Goal: Information Seeking & Learning: Learn about a topic

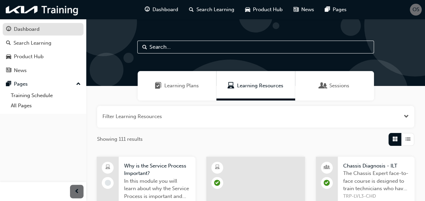
click at [16, 27] on div "Dashboard" at bounding box center [27, 29] width 26 height 8
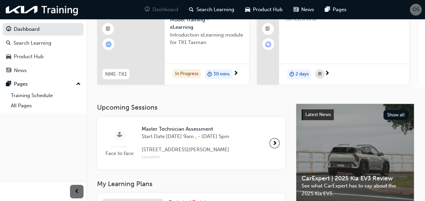
scroll to position [56, 0]
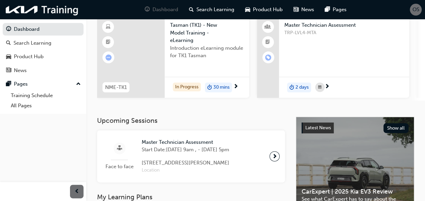
click at [163, 54] on div at bounding box center [131, 57] width 68 height 82
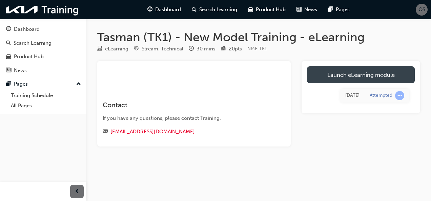
click at [325, 72] on link "Launch eLearning module" at bounding box center [361, 74] width 108 height 17
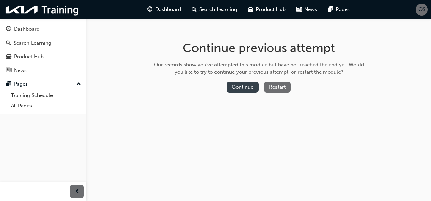
click at [242, 87] on button "Continue" at bounding box center [242, 87] width 32 height 11
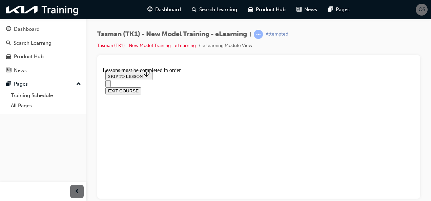
scroll to position [640, 0]
drag, startPoint x: 229, startPoint y: 102, endPoint x: 202, endPoint y: 93, distance: 28.3
drag, startPoint x: 202, startPoint y: 93, endPoint x: 123, endPoint y: 109, distance: 81.4
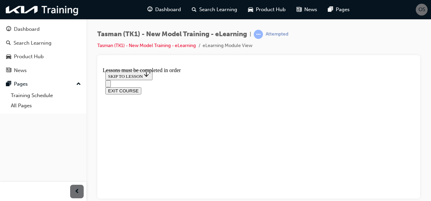
scroll to position [617, 0]
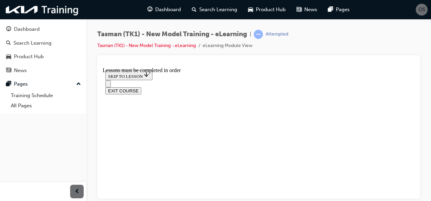
drag, startPoint x: 281, startPoint y: 114, endPoint x: 261, endPoint y: 116, distance: 20.1
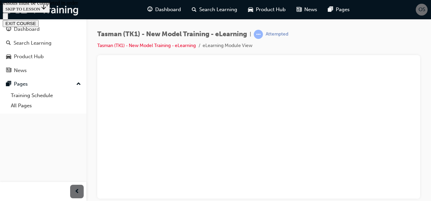
scroll to position [1322, 0]
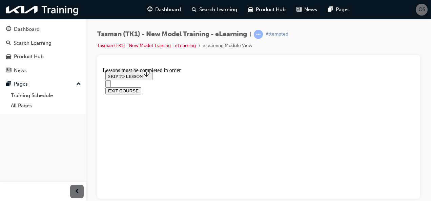
scroll to position [2349, 0]
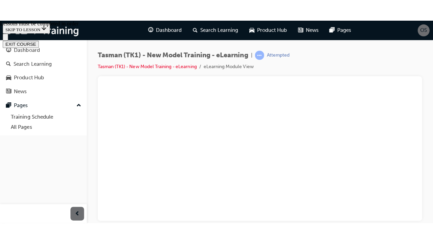
scroll to position [3777, 0]
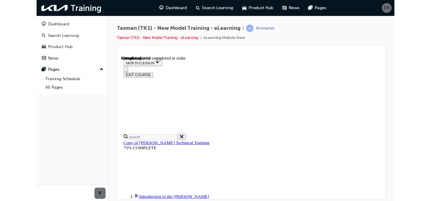
scroll to position [3729, 0]
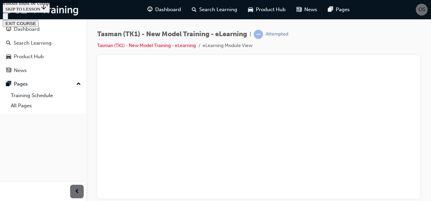
scroll to position [3880, 0]
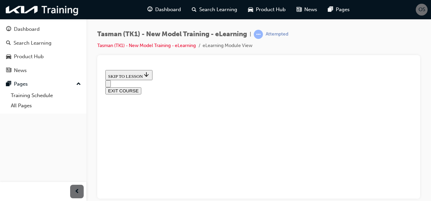
radio input "true"
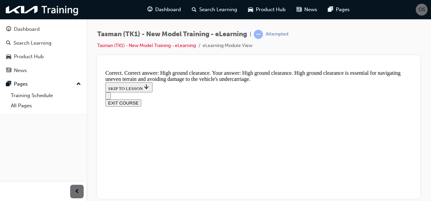
scroll to position [237, 0]
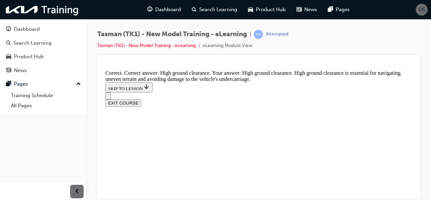
radio input "true"
drag, startPoint x: 199, startPoint y: 161, endPoint x: 208, endPoint y: 169, distance: 11.1
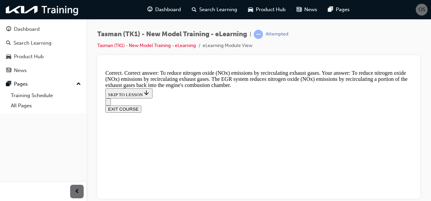
scroll to position [261, 0]
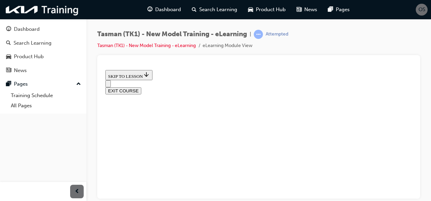
scroll to position [57, 0]
radio input "true"
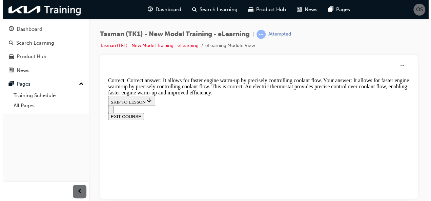
scroll to position [286, 0]
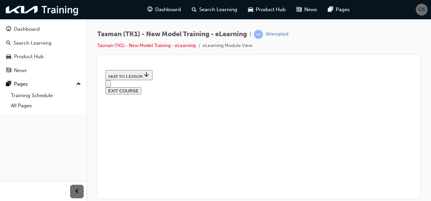
scroll to position [130, 0]
radio input "true"
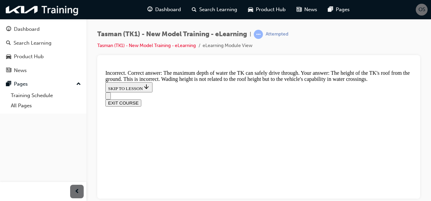
scroll to position [261, 0]
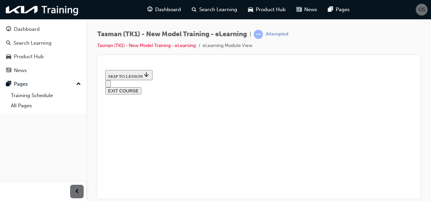
scroll to position [114, 0]
radio input "true"
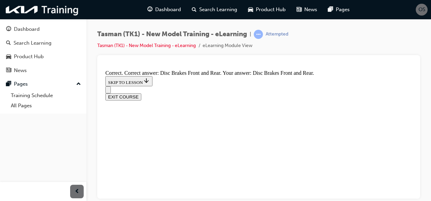
scroll to position [217, 0]
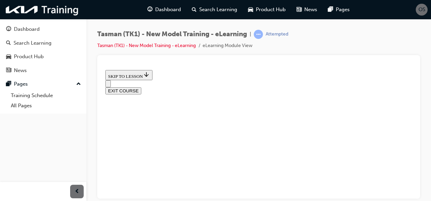
scroll to position [125, 0]
radio input "true"
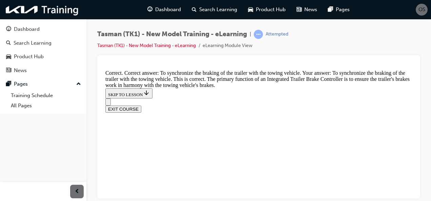
scroll to position [269, 0]
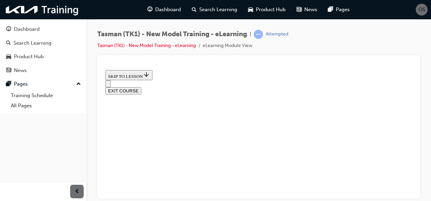
scroll to position [105, 0]
checkbox input "true"
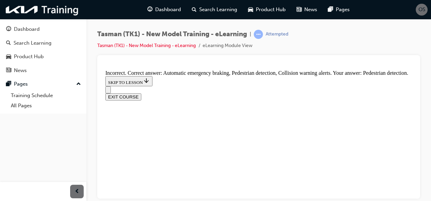
scroll to position [183, 0]
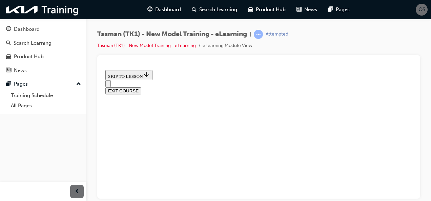
scroll to position [123, 0]
radio input "true"
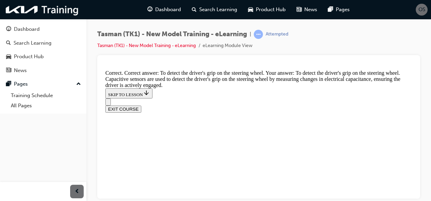
scroll to position [261, 0]
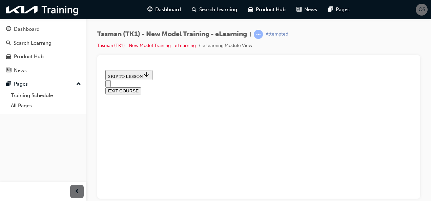
scroll to position [137, 0]
radio input "true"
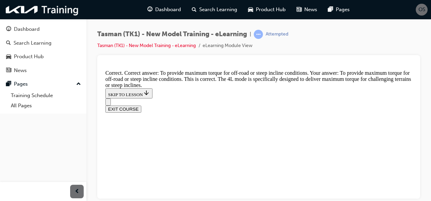
scroll to position [270, 0]
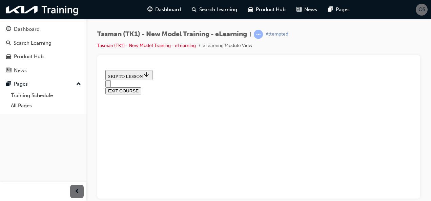
scroll to position [210, 0]
drag, startPoint x: 305, startPoint y: 152, endPoint x: 250, endPoint y: 147, distance: 55.4
drag, startPoint x: 303, startPoint y: 144, endPoint x: 231, endPoint y: 133, distance: 72.5
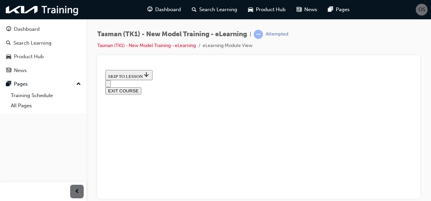
drag, startPoint x: 231, startPoint y: 134, endPoint x: 300, endPoint y: 152, distance: 71.1
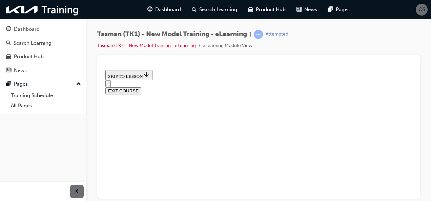
drag, startPoint x: 299, startPoint y: 127, endPoint x: 225, endPoint y: 119, distance: 74.2
drag, startPoint x: 211, startPoint y: 153, endPoint x: 300, endPoint y: 145, distance: 89.4
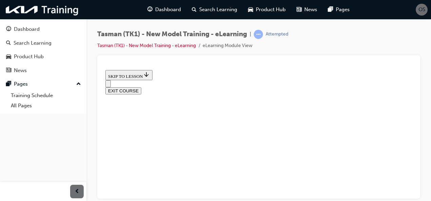
drag, startPoint x: 211, startPoint y: 91, endPoint x: 303, endPoint y: 131, distance: 100.8
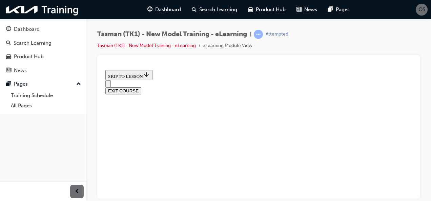
scroll to position [120, 0]
drag, startPoint x: 220, startPoint y: 111, endPoint x: 271, endPoint y: 111, distance: 51.5
drag, startPoint x: 212, startPoint y: 157, endPoint x: 255, endPoint y: 157, distance: 42.7
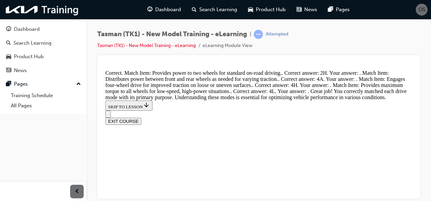
scroll to position [349, 0]
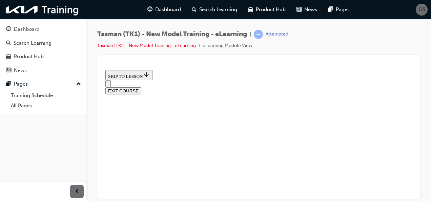
scroll to position [307, 0]
drag, startPoint x: 218, startPoint y: 180, endPoint x: 307, endPoint y: 112, distance: 111.6
drag, startPoint x: 211, startPoint y: 106, endPoint x: 303, endPoint y: 171, distance: 112.7
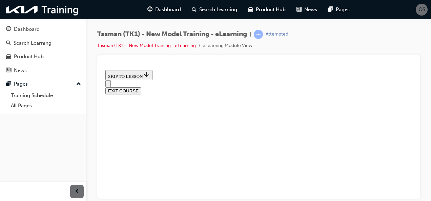
drag, startPoint x: 214, startPoint y: 122, endPoint x: 257, endPoint y: 119, distance: 42.7
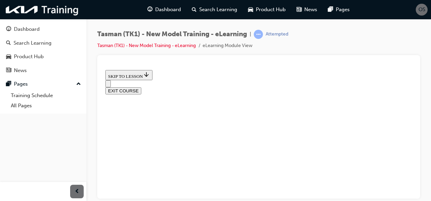
drag, startPoint x: 222, startPoint y: 165, endPoint x: 254, endPoint y: 91, distance: 80.8
drag, startPoint x: 254, startPoint y: 91, endPoint x: 159, endPoint y: 112, distance: 97.7
drag, startPoint x: 221, startPoint y: 178, endPoint x: 287, endPoint y: 70, distance: 126.3
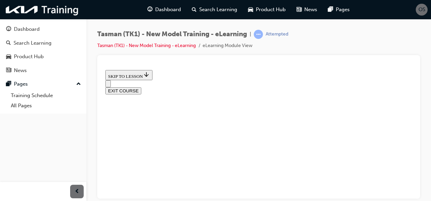
drag, startPoint x: 215, startPoint y: 184, endPoint x: 280, endPoint y: 81, distance: 121.1
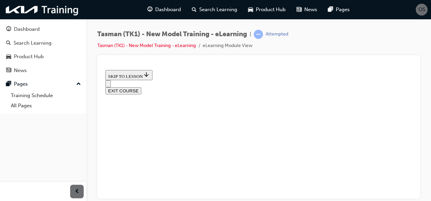
drag, startPoint x: 191, startPoint y: 189, endPoint x: 249, endPoint y: 86, distance: 118.2
drag, startPoint x: 220, startPoint y: 106, endPoint x: 314, endPoint y: 135, distance: 98.2
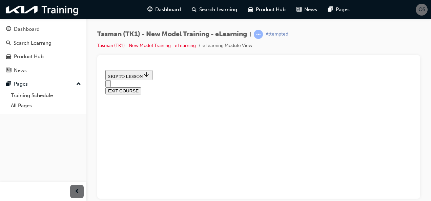
scroll to position [232, 0]
drag, startPoint x: 209, startPoint y: 120, endPoint x: 259, endPoint y: 182, distance: 79.9
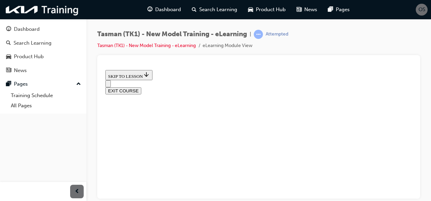
drag, startPoint x: 209, startPoint y: 117, endPoint x: 236, endPoint y: 117, distance: 27.4
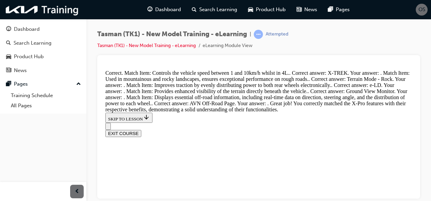
scroll to position [523, 0]
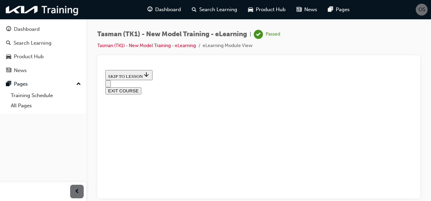
scroll to position [215, 0]
drag, startPoint x: 193, startPoint y: 153, endPoint x: 255, endPoint y: 182, distance: 67.5
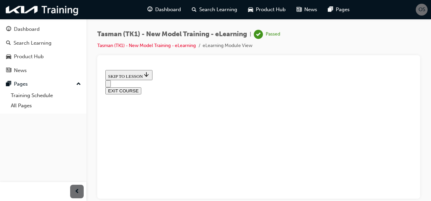
radio input "true"
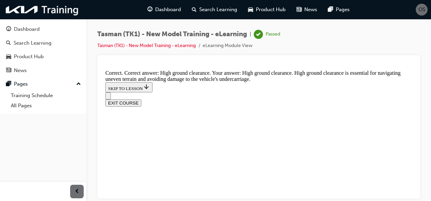
scroll to position [254, 0]
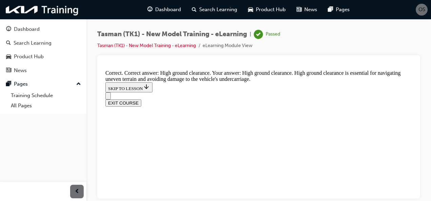
radio input "true"
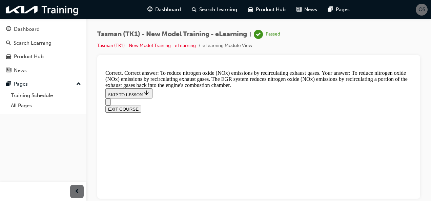
scroll to position [294, 0]
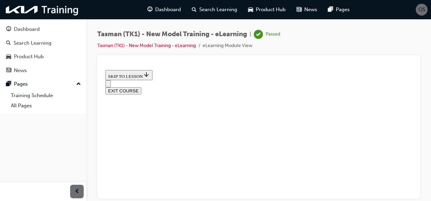
scroll to position [106, 0]
radio input "true"
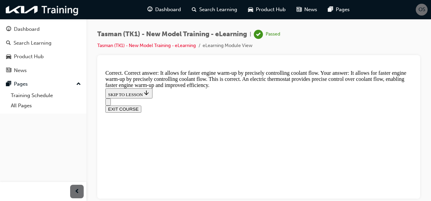
scroll to position [268, 0]
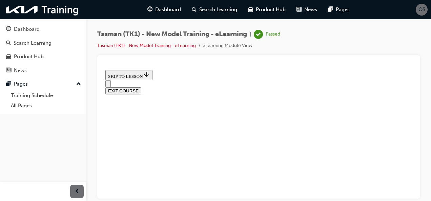
scroll to position [64, 0]
radio input "true"
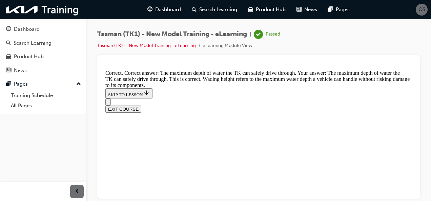
scroll to position [262, 0]
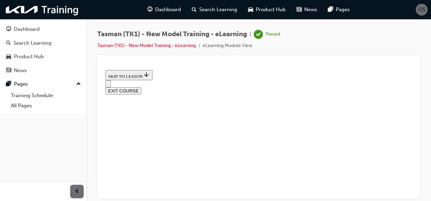
scroll to position [134, 0]
radio input "true"
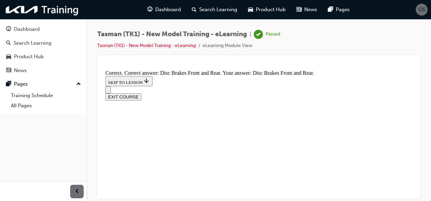
scroll to position [199, 0]
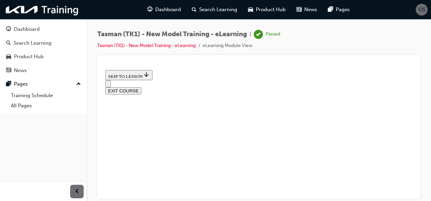
scroll to position [83, 0]
radio input "true"
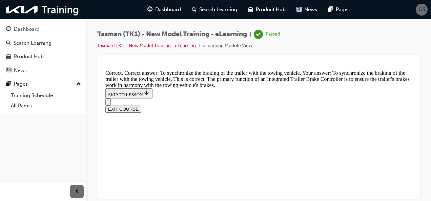
scroll to position [266, 0]
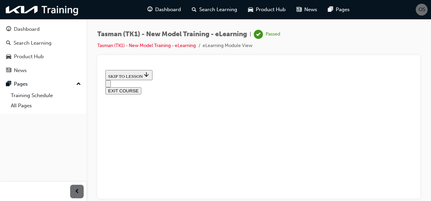
scroll to position [89, 0]
checkbox input "true"
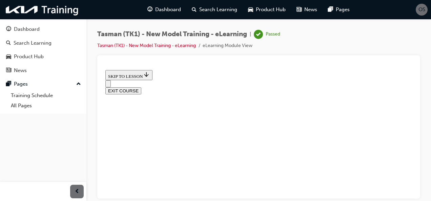
checkbox input "true"
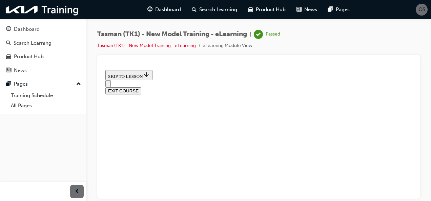
checkbox input "true"
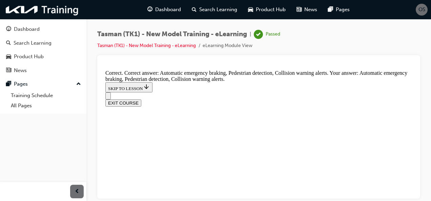
scroll to position [235, 0]
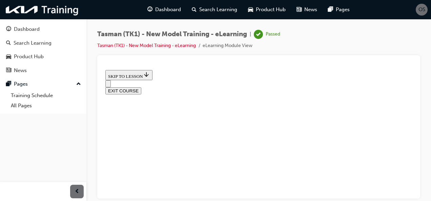
scroll to position [135, 0]
radio input "true"
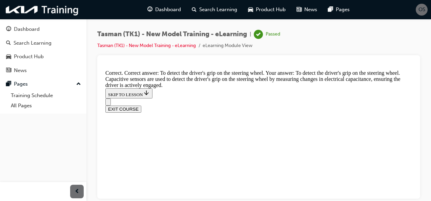
scroll to position [261, 0]
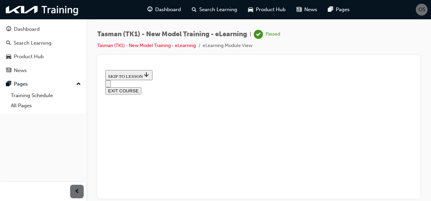
scroll to position [103, 0]
radio input "true"
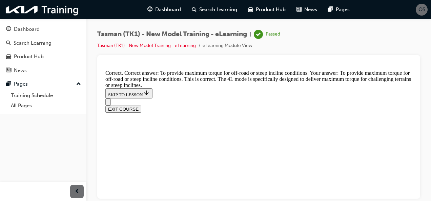
scroll to position [270, 0]
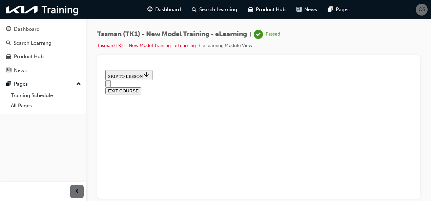
scroll to position [131, 0]
drag, startPoint x: 209, startPoint y: 178, endPoint x: 255, endPoint y: 97, distance: 92.5
drag, startPoint x: 215, startPoint y: 88, endPoint x: 239, endPoint y: 130, distance: 48.1
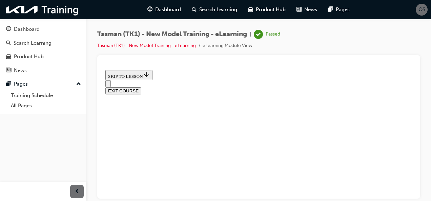
drag, startPoint x: 216, startPoint y: 180, endPoint x: 258, endPoint y: 136, distance: 61.1
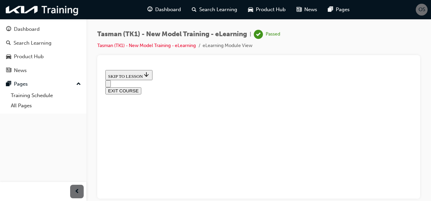
drag, startPoint x: 207, startPoint y: 136, endPoint x: 234, endPoint y: 139, distance: 27.0
drag, startPoint x: 203, startPoint y: 173, endPoint x: 225, endPoint y: 172, distance: 22.0
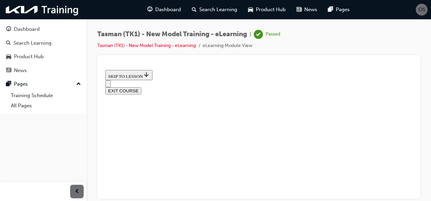
scroll to position [228, 0]
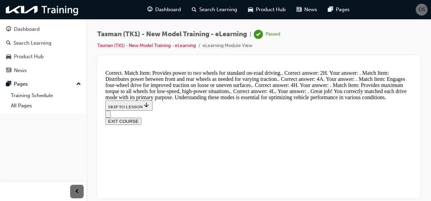
scroll to position [363, 0]
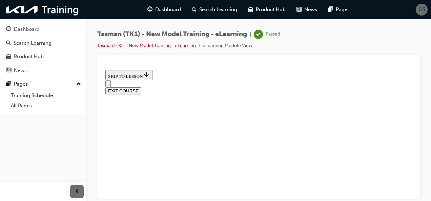
scroll to position [191, 0]
drag, startPoint x: 238, startPoint y: 175, endPoint x: 233, endPoint y: 118, distance: 57.1
drag, startPoint x: 226, startPoint y: 192, endPoint x: 232, endPoint y: 180, distance: 12.7
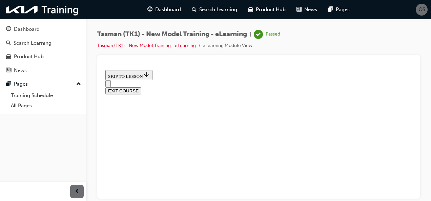
drag, startPoint x: 232, startPoint y: 180, endPoint x: 278, endPoint y: 131, distance: 67.3
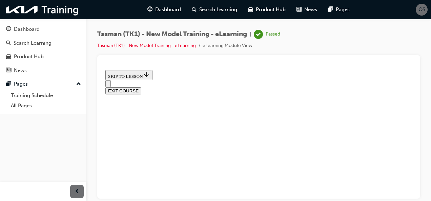
drag, startPoint x: 222, startPoint y: 125, endPoint x: 237, endPoint y: 126, distance: 14.6
drag, startPoint x: 237, startPoint y: 126, endPoint x: 263, endPoint y: 128, distance: 26.2
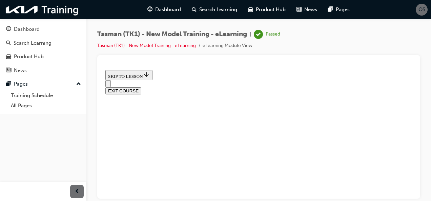
drag, startPoint x: 241, startPoint y: 157, endPoint x: 255, endPoint y: 146, distance: 17.6
drag, startPoint x: 218, startPoint y: 154, endPoint x: 264, endPoint y: 119, distance: 58.2
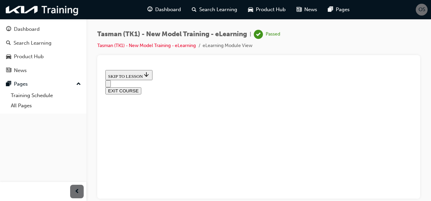
drag, startPoint x: 183, startPoint y: 118, endPoint x: 224, endPoint y: 115, distance: 41.1
drag, startPoint x: 227, startPoint y: 167, endPoint x: 280, endPoint y: 126, distance: 67.0
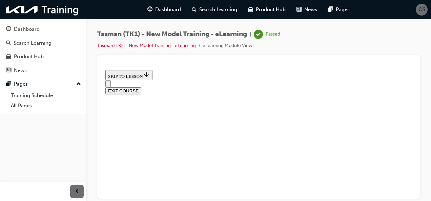
drag, startPoint x: 230, startPoint y: 125, endPoint x: 256, endPoint y: 149, distance: 36.2
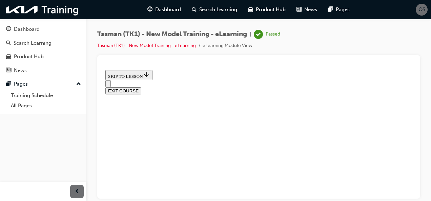
drag, startPoint x: 223, startPoint y: 129, endPoint x: 251, endPoint y: 124, distance: 28.9
drag, startPoint x: 230, startPoint y: 139, endPoint x: 229, endPoint y: 120, distance: 19.0
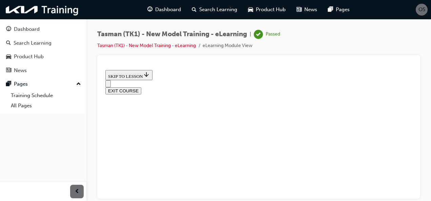
drag, startPoint x: 193, startPoint y: 149, endPoint x: 225, endPoint y: 91, distance: 66.6
drag, startPoint x: 229, startPoint y: 147, endPoint x: 250, endPoint y: 148, distance: 21.0
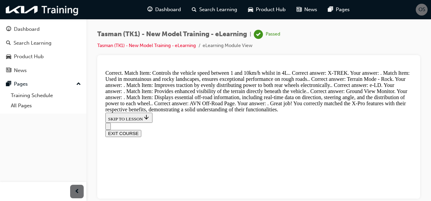
scroll to position [523, 0]
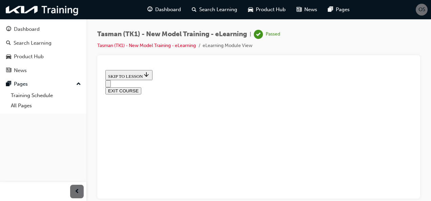
scroll to position [116, 0]
click at [141, 87] on button "EXIT COURSE" at bounding box center [123, 90] width 36 height 7
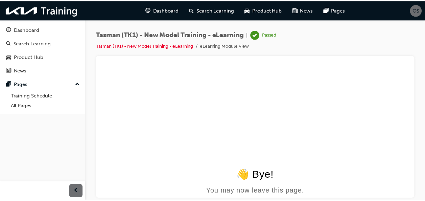
scroll to position [0, 0]
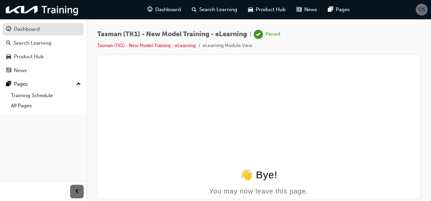
click at [34, 27] on div "Dashboard" at bounding box center [27, 29] width 26 height 8
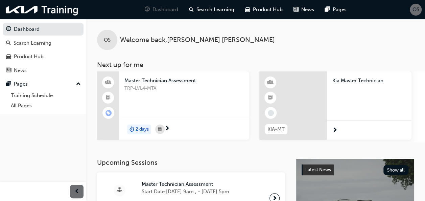
click at [416, 10] on span "OS" at bounding box center [416, 10] width 7 height 8
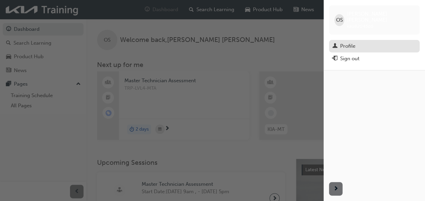
click at [348, 42] on div "Profile" at bounding box center [348, 46] width 15 height 8
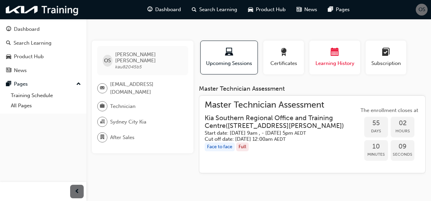
click at [327, 51] on div "button" at bounding box center [334, 53] width 41 height 10
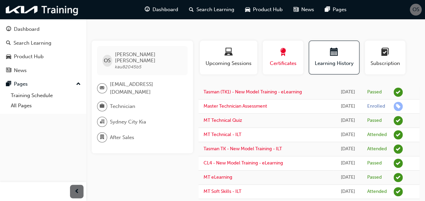
click at [289, 66] on span "Certificates" at bounding box center [283, 64] width 30 height 8
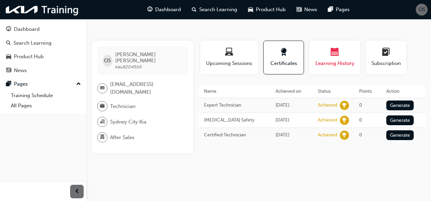
click at [322, 61] on span "Learning History" at bounding box center [334, 64] width 41 height 8
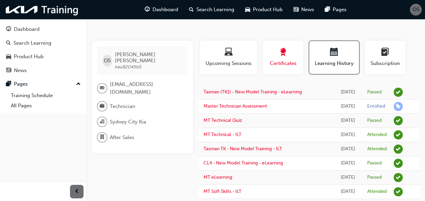
click at [279, 62] on span "Certificates" at bounding box center [283, 64] width 30 height 8
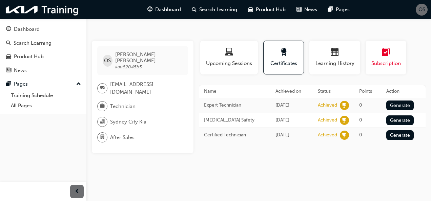
click at [370, 53] on button "Subscription" at bounding box center [385, 58] width 41 height 34
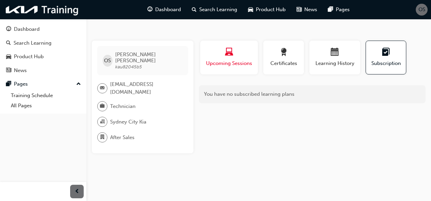
click at [234, 56] on div "button" at bounding box center [228, 53] width 47 height 10
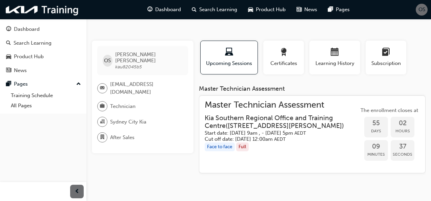
click at [422, 8] on span "OS" at bounding box center [421, 10] width 7 height 8
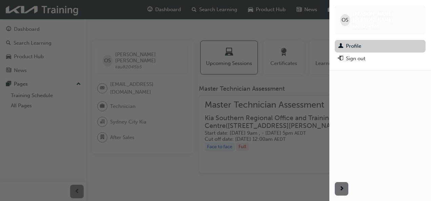
click at [355, 40] on link "Profile" at bounding box center [379, 46] width 91 height 13
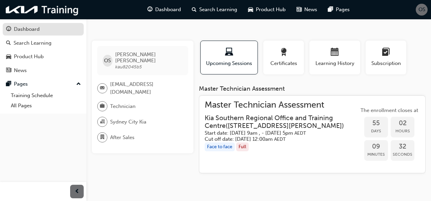
click at [32, 33] on link "Dashboard" at bounding box center [43, 29] width 81 height 13
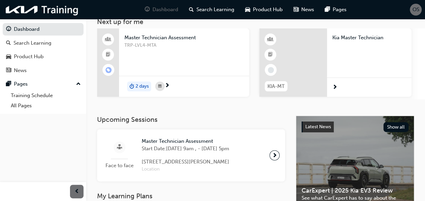
scroll to position [43, 0]
click at [48, 53] on div "Product Hub" at bounding box center [43, 56] width 74 height 8
